Goal: Task Accomplishment & Management: Use online tool/utility

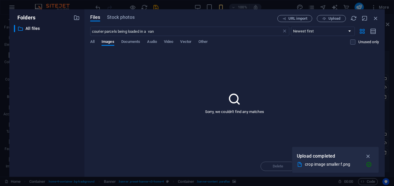
scroll to position [58, 0]
click at [375, 19] on icon "button" at bounding box center [375, 18] width 6 height 6
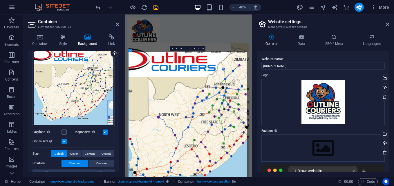
drag, startPoint x: 300, startPoint y: 354, endPoint x: 334, endPoint y: 344, distance: 35.7
drag, startPoint x: 202, startPoint y: 302, endPoint x: 216, endPoint y: 308, distance: 14.8
drag, startPoint x: 283, startPoint y: 242, endPoint x: 283, endPoint y: 163, distance: 79.1
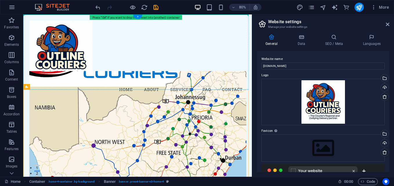
drag, startPoint x: 155, startPoint y: 66, endPoint x: 165, endPoint y: 64, distance: 10.4
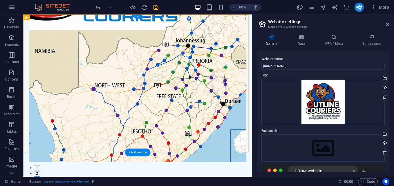
drag, startPoint x: 243, startPoint y: 64, endPoint x: 243, endPoint y: 54, distance: 10.7
click at [243, 54] on figure at bounding box center [165, 106] width 271 height 185
drag, startPoint x: 228, startPoint y: 166, endPoint x: 228, endPoint y: 142, distance: 23.8
click at [228, 142] on figure at bounding box center [165, 106] width 271 height 185
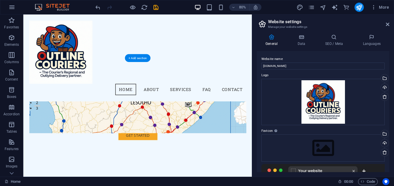
scroll to position [87, 0]
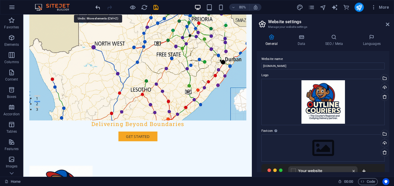
click at [95, 5] on icon "undo" at bounding box center [97, 7] width 7 height 7
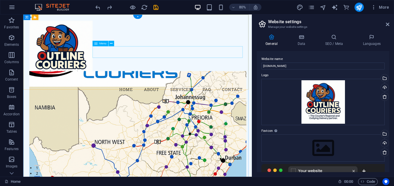
click at [217, 101] on nav "Home About Services FAQ Contact" at bounding box center [165, 108] width 271 height 14
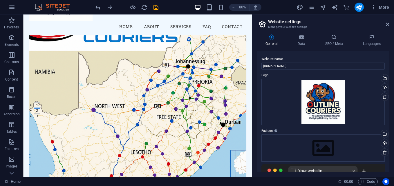
scroll to position [87, 0]
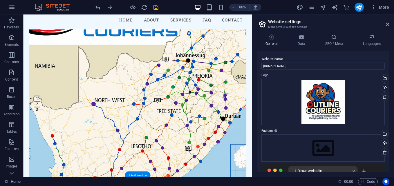
click at [228, 170] on figure at bounding box center [165, 125] width 271 height 185
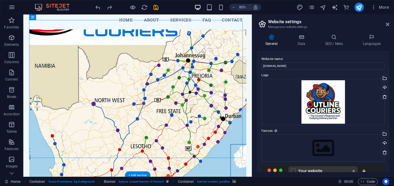
click at [245, 163] on figure at bounding box center [165, 125] width 271 height 185
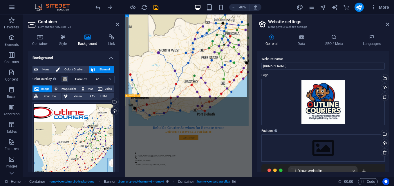
scroll to position [232, 0]
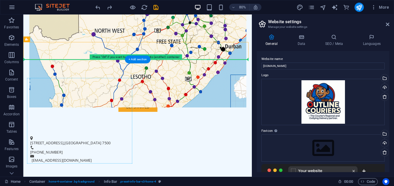
drag, startPoint x: 156, startPoint y: 110, endPoint x: 158, endPoint y: 116, distance: 6.2
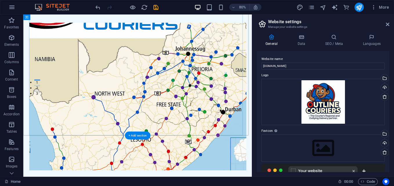
scroll to position [116, 0]
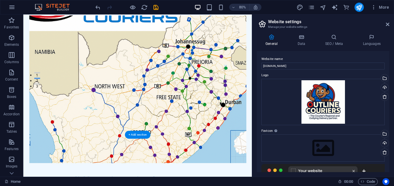
click at [250, 152] on figure at bounding box center [165, 108] width 271 height 185
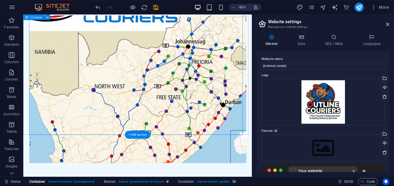
click at [81, 182] on span ". home-4-container .bg-background" at bounding box center [71, 181] width 47 height 7
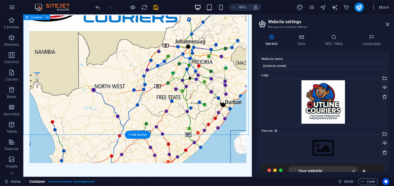
click at [76, 182] on span ". home-4-container .bg-background" at bounding box center [71, 181] width 47 height 7
select select "header"
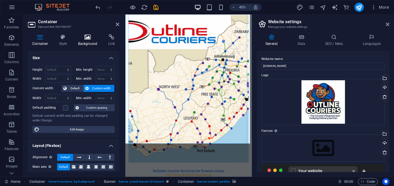
click at [94, 40] on icon at bounding box center [88, 37] width 28 height 6
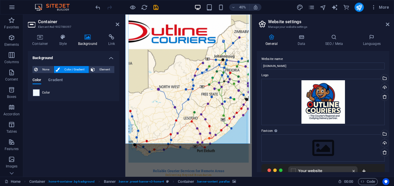
click at [79, 70] on span "Color / Gradient" at bounding box center [74, 69] width 26 height 7
click at [59, 81] on span "Gradient" at bounding box center [55, 81] width 14 height 8
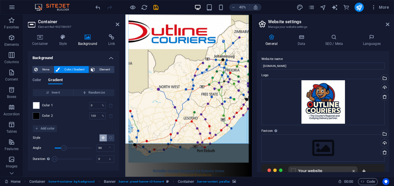
click at [47, 74] on div "Color Gradient Color Invert Randomize Color 1 0 % ​ Color 2 100 % ​ Add color S…" at bounding box center [73, 119] width 82 height 93
click at [66, 42] on h4 "Style" at bounding box center [64, 40] width 19 height 12
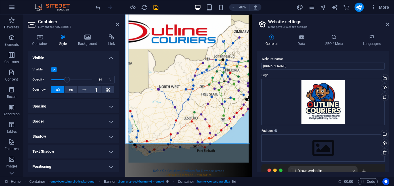
drag, startPoint x: 89, startPoint y: 78, endPoint x: 67, endPoint y: 79, distance: 22.6
click at [67, 79] on span at bounding box center [67, 80] width 6 height 6
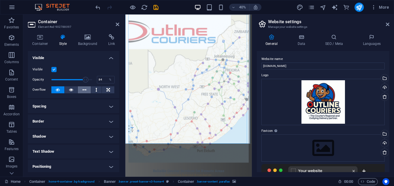
type input "86"
drag, startPoint x: 67, startPoint y: 81, endPoint x: 86, endPoint y: 86, distance: 19.6
click at [85, 86] on div "Visible Opacity 86 % Overflow" at bounding box center [73, 79] width 91 height 37
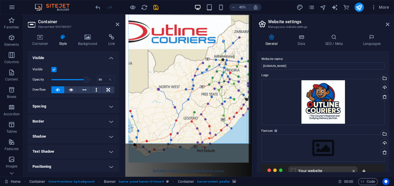
click at [67, 152] on h4 "Text Shadow" at bounding box center [73, 152] width 91 height 14
click at [98, 163] on span "Outside" at bounding box center [100, 163] width 10 height 7
type input "2"
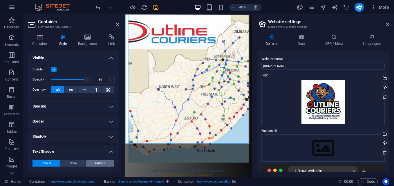
type input "4"
click at [54, 71] on label at bounding box center [53, 69] width 5 height 5
click at [0, 0] on input "Visible" at bounding box center [0, 0] width 0 height 0
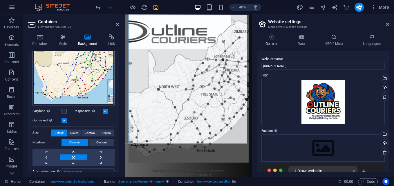
scroll to position [87, 0]
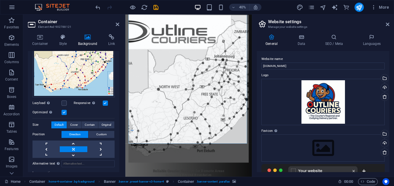
click at [77, 148] on link at bounding box center [73, 149] width 27 height 6
click at [45, 154] on link at bounding box center [45, 155] width 27 height 6
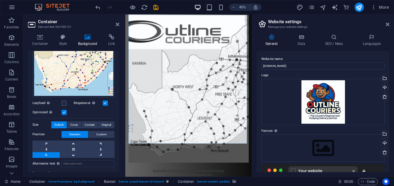
click at [45, 154] on link at bounding box center [45, 155] width 27 height 6
click at [73, 141] on link at bounding box center [73, 144] width 27 height 6
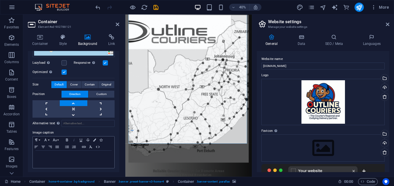
scroll to position [69, 0]
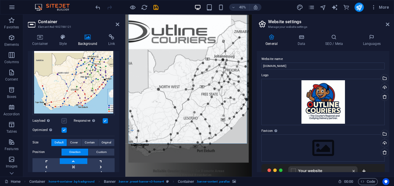
click at [64, 120] on label at bounding box center [63, 120] width 5 height 5
click at [0, 0] on input "Lazyload Loading images after the page loads improves page speed." at bounding box center [0, 0] width 0 height 0
click at [103, 151] on span "Custom" at bounding box center [101, 152] width 10 height 7
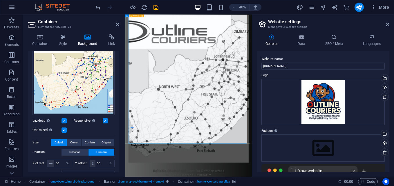
drag, startPoint x: 288, startPoint y: 246, endPoint x: 335, endPoint y: 180, distance: 81.5
drag, startPoint x: 73, startPoint y: 92, endPoint x: 65, endPoint y: 93, distance: 8.0
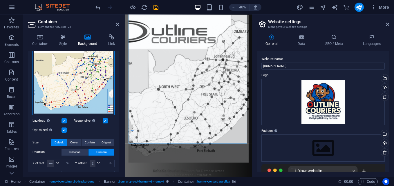
click at [65, 93] on div "Drag files here, click to choose files or select files from Files or our free s…" at bounding box center [73, 74] width 82 height 82
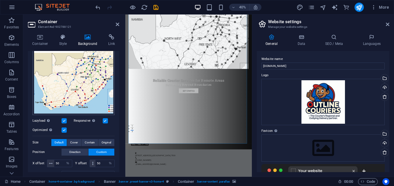
scroll to position [0, 0]
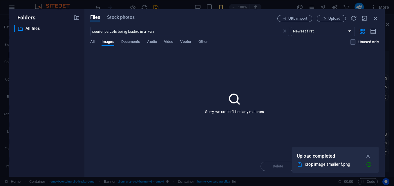
click at [317, 163] on div "crop image smaller f.png" at bounding box center [333, 164] width 56 height 7
click at [317, 163] on div "Favicon Set the favicon of your website here. A favicon is a small icon shown i…" at bounding box center [322, 158] width 123 height 60
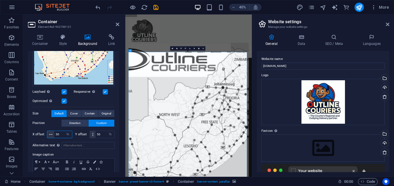
click at [60, 134] on input "50" at bounding box center [63, 134] width 18 height 7
type input "5"
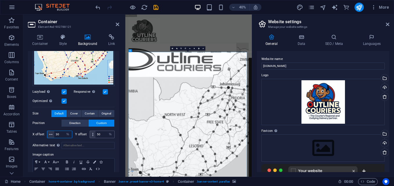
type input "30"
click at [103, 134] on input "50" at bounding box center [104, 134] width 19 height 7
type input "5"
type input "30"
drag, startPoint x: 60, startPoint y: 135, endPoint x: 54, endPoint y: 135, distance: 5.5
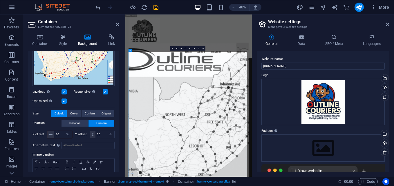
click at [54, 135] on input "30" at bounding box center [63, 134] width 18 height 7
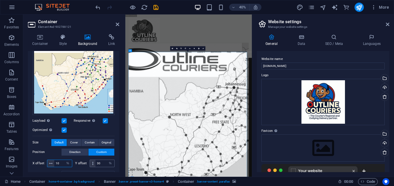
type input "10"
click at [103, 163] on input "30" at bounding box center [104, 163] width 19 height 7
type input "3"
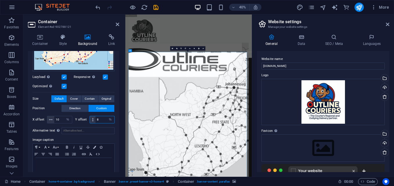
scroll to position [120, 0]
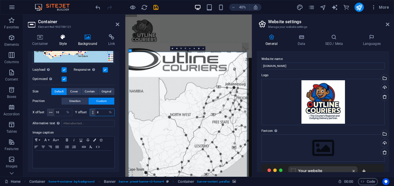
type input "8"
click at [61, 40] on h4 "Style" at bounding box center [64, 40] width 19 height 12
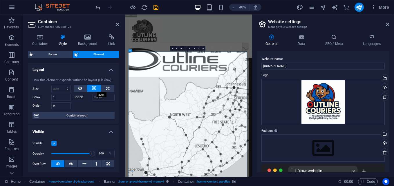
click at [92, 88] on icon at bounding box center [94, 88] width 4 height 7
click at [68, 88] on select "Default auto px % 1/1 1/2 1/3 1/4 1/5 1/6 1/7 1/8 1/9 1/10" at bounding box center [61, 88] width 19 height 7
select select "1/9"
click at [61, 85] on select "Default auto px % 1/1 1/2 1/3 1/4 1/5 1/6 1/7 1/8 1/9 1/10" at bounding box center [61, 88] width 19 height 7
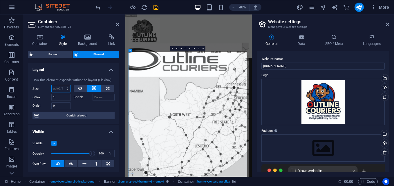
type input "11.11"
select select "%"
type input "69"
drag, startPoint x: 91, startPoint y: 153, endPoint x: 79, endPoint y: 153, distance: 12.8
click at [79, 153] on span at bounding box center [80, 154] width 6 height 6
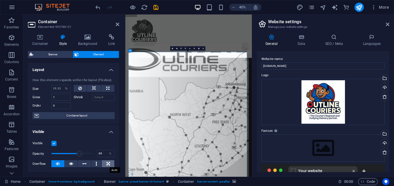
click at [104, 163] on button at bounding box center [108, 163] width 12 height 7
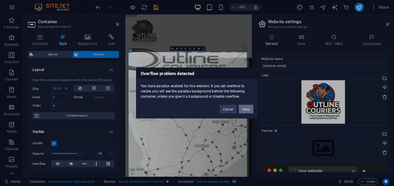
click at [246, 110] on button "Okay" at bounding box center [246, 109] width 14 height 9
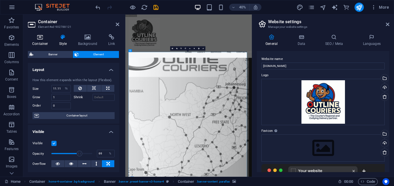
click at [42, 44] on h4 "Container" at bounding box center [41, 40] width 27 height 12
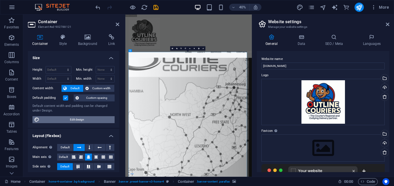
click at [88, 121] on span "Edit design" at bounding box center [77, 119] width 72 height 7
select select "rem"
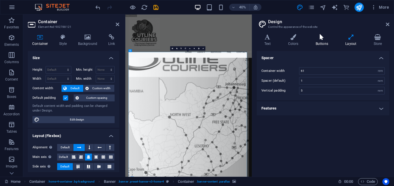
click at [324, 40] on h4 "Buttons" at bounding box center [323, 40] width 30 height 12
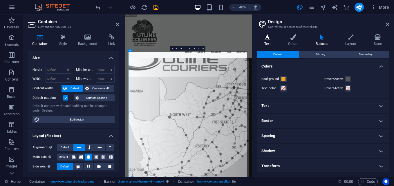
click at [268, 41] on h4 "Text" at bounding box center [269, 40] width 24 height 12
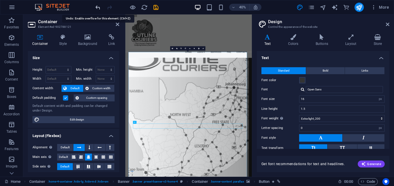
click at [98, 7] on icon "undo" at bounding box center [97, 7] width 7 height 7
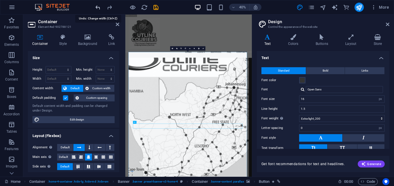
click at [98, 10] on icon "undo" at bounding box center [97, 7] width 7 height 7
click at [98, 8] on icon "undo" at bounding box center [97, 7] width 7 height 7
click at [96, 7] on icon "undo" at bounding box center [97, 7] width 7 height 7
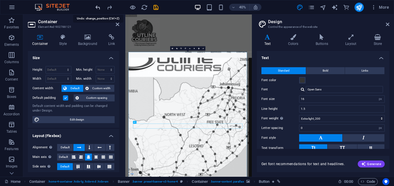
click at [96, 7] on icon "undo" at bounding box center [97, 7] width 7 height 7
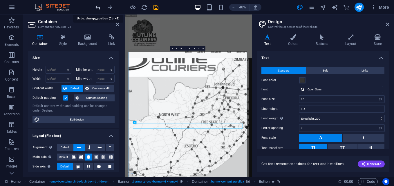
click at [96, 7] on icon "undo" at bounding box center [97, 7] width 7 height 7
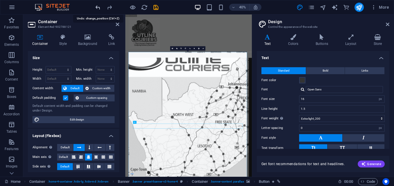
click at [96, 7] on icon "undo" at bounding box center [97, 7] width 7 height 7
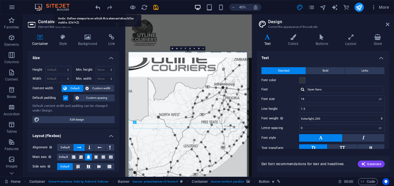
click at [96, 7] on icon "undo" at bounding box center [97, 7] width 7 height 7
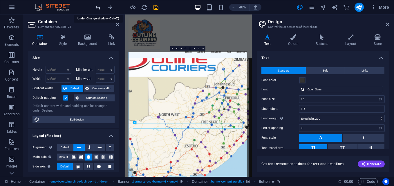
click at [96, 7] on icon "undo" at bounding box center [97, 7] width 7 height 7
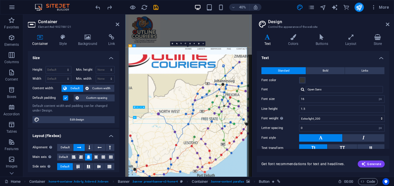
scroll to position [0, 0]
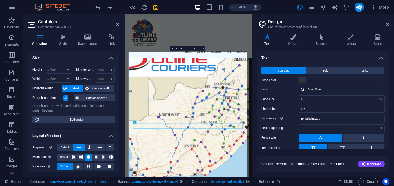
drag, startPoint x: 327, startPoint y: 231, endPoint x: 314, endPoint y: 193, distance: 40.2
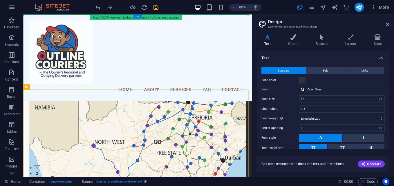
drag, startPoint x: 153, startPoint y: 65, endPoint x: 154, endPoint y: 69, distance: 3.6
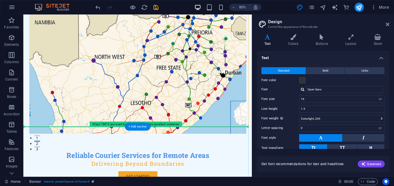
drag, startPoint x: 57, startPoint y: 32, endPoint x: 106, endPoint y: 199, distance: 173.7
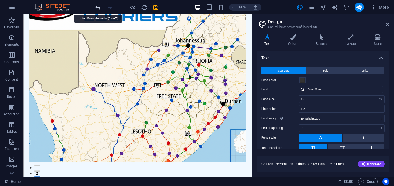
click at [97, 10] on icon "undo" at bounding box center [97, 7] width 7 height 7
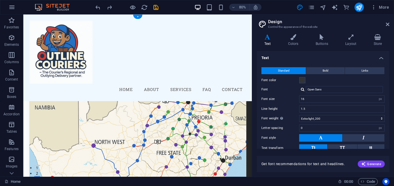
click at [128, 158] on figure at bounding box center [165, 177] width 271 height 185
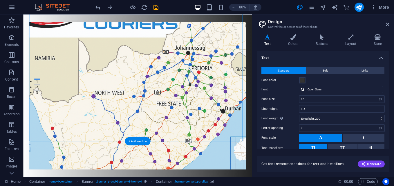
scroll to position [116, 0]
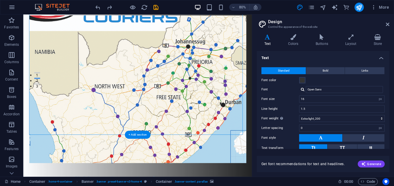
click at [102, 119] on figure at bounding box center [165, 108] width 271 height 185
click at [238, 117] on figure at bounding box center [165, 108] width 271 height 185
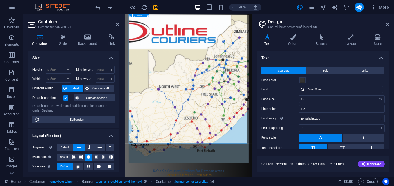
click at [60, 72] on select "Default px rem % vh vw" at bounding box center [58, 69] width 25 height 7
select select "%"
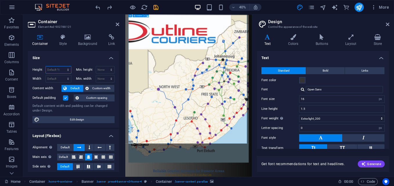
click at [62, 66] on select "Default px rem % vh vw" at bounding box center [58, 69] width 25 height 7
type input "100"
click at [67, 80] on select "Default px rem % em vh vw" at bounding box center [58, 78] width 25 height 7
select select "%"
click at [62, 75] on select "Default px rem % em vh vw" at bounding box center [58, 78] width 25 height 7
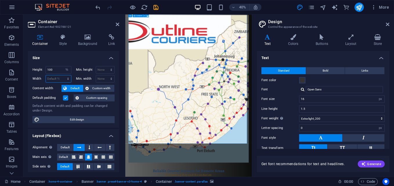
type input "94.98"
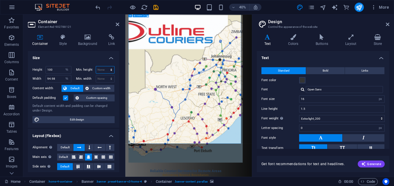
click at [107, 71] on select "None px rem % vh vw" at bounding box center [105, 69] width 19 height 7
select select "%"
click at [105, 66] on select "None px rem % vh vw" at bounding box center [105, 69] width 19 height 7
type input "100"
click at [103, 81] on select "None px rem % vh vw" at bounding box center [105, 78] width 19 height 7
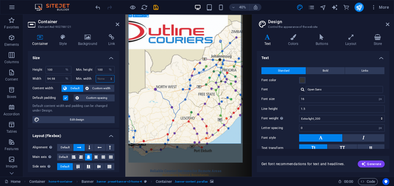
select select "%"
click at [105, 75] on select "None px rem % vh vw" at bounding box center [105, 78] width 19 height 7
type input "100"
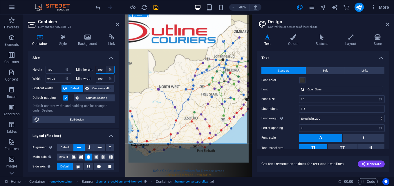
click at [106, 71] on select "None px rem % vh vw" at bounding box center [110, 69] width 8 height 7
click at [101, 70] on input "100" at bounding box center [105, 69] width 19 height 7
click at [104, 70] on div "100 None px rem % vh vw" at bounding box center [105, 70] width 19 height 8
drag, startPoint x: 103, startPoint y: 70, endPoint x: 94, endPoint y: 70, distance: 9.0
click at [94, 70] on div "Min. height 100 None px rem % vh vw" at bounding box center [95, 70] width 39 height 8
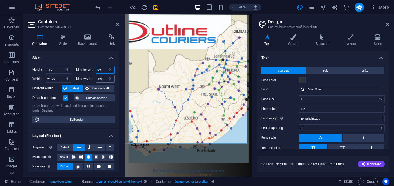
type input "80"
click at [100, 79] on input "100" at bounding box center [105, 78] width 19 height 7
click at [106, 81] on select "None px rem % vh vw" at bounding box center [110, 78] width 8 height 7
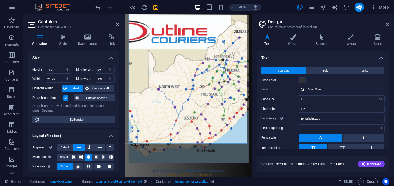
drag, startPoint x: 356, startPoint y: 284, endPoint x: 375, endPoint y: 280, distance: 18.8
